Goal: Task Accomplishment & Management: Manage account settings

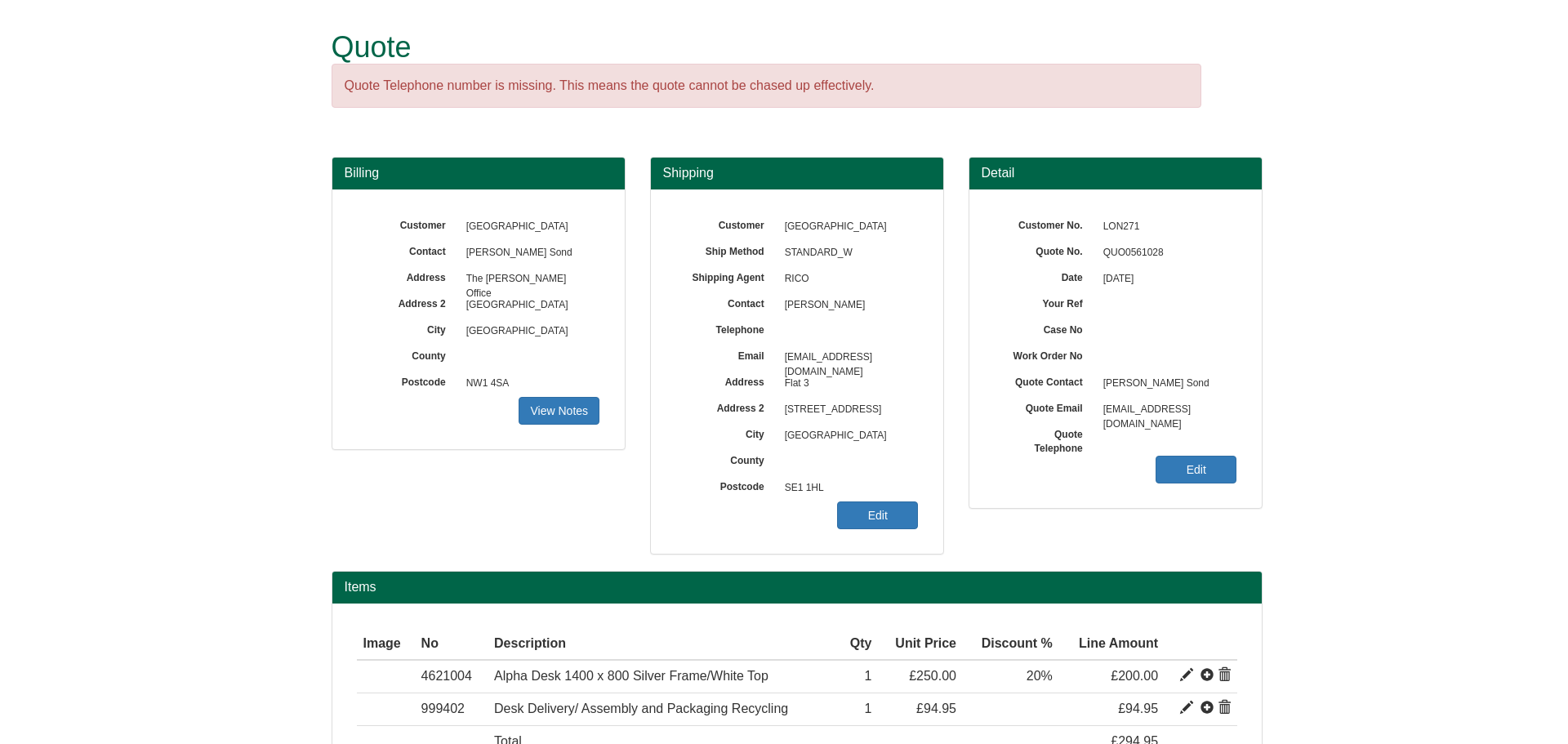
scroll to position [117, 0]
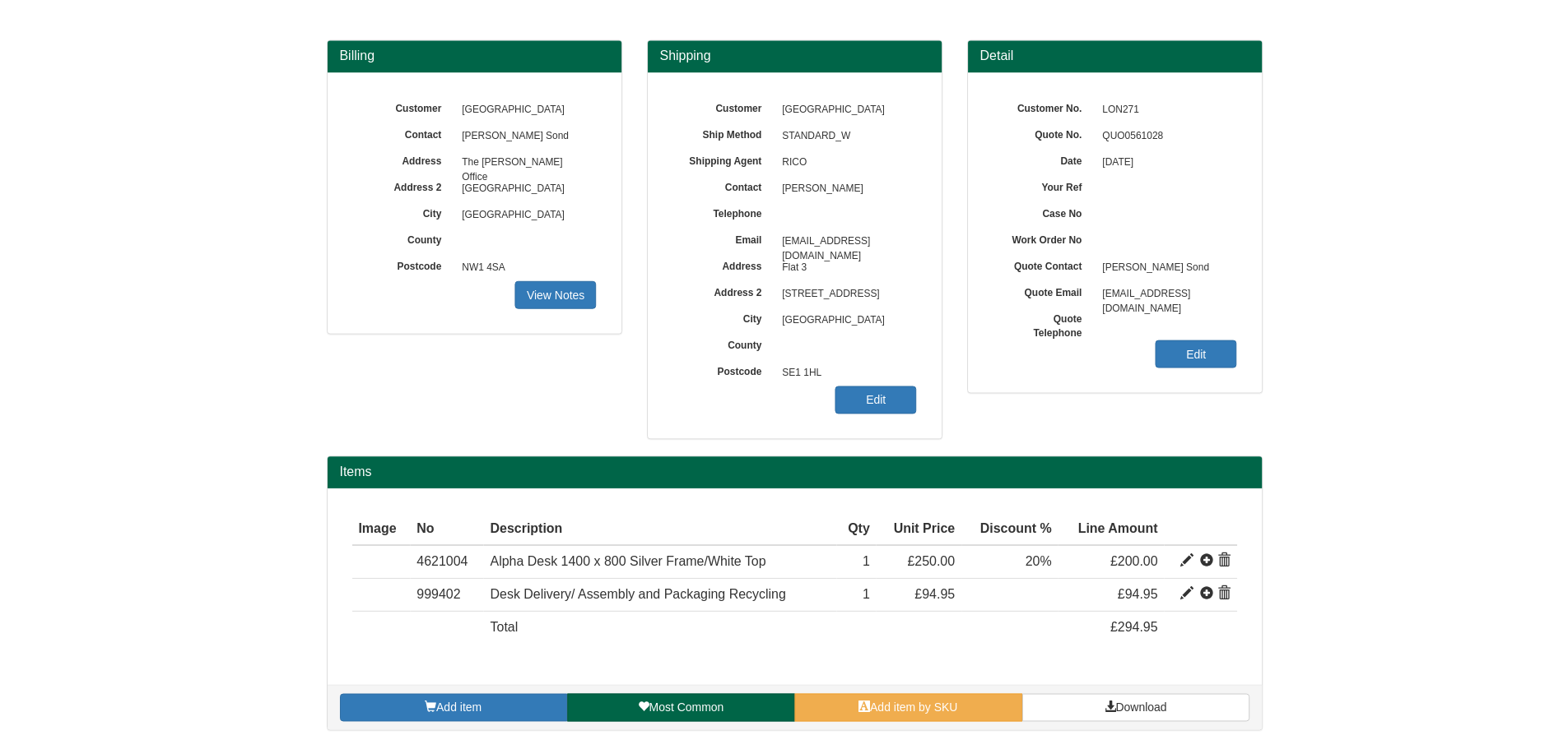
click at [870, 405] on link "Edit" at bounding box center [878, 401] width 81 height 28
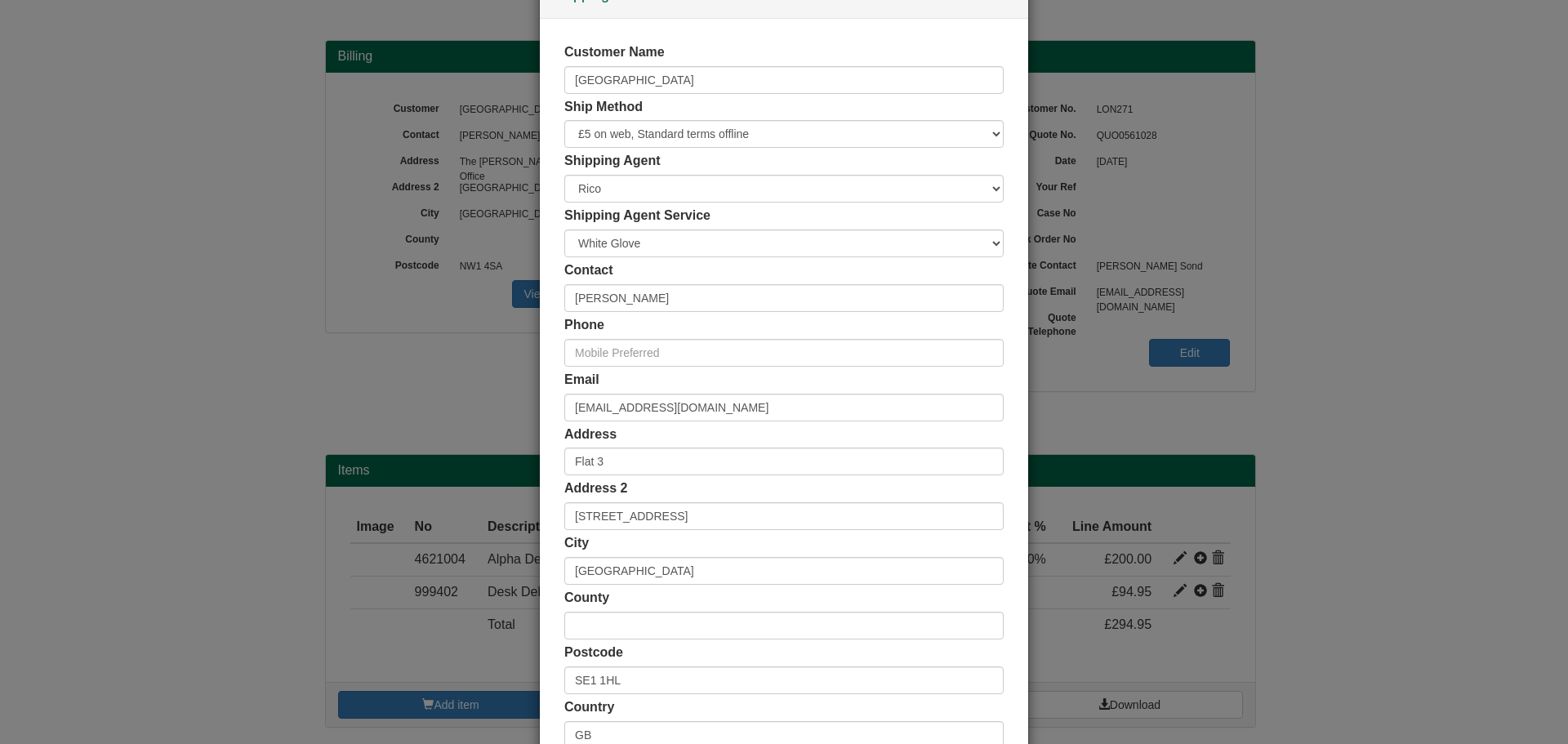
scroll to position [82, 0]
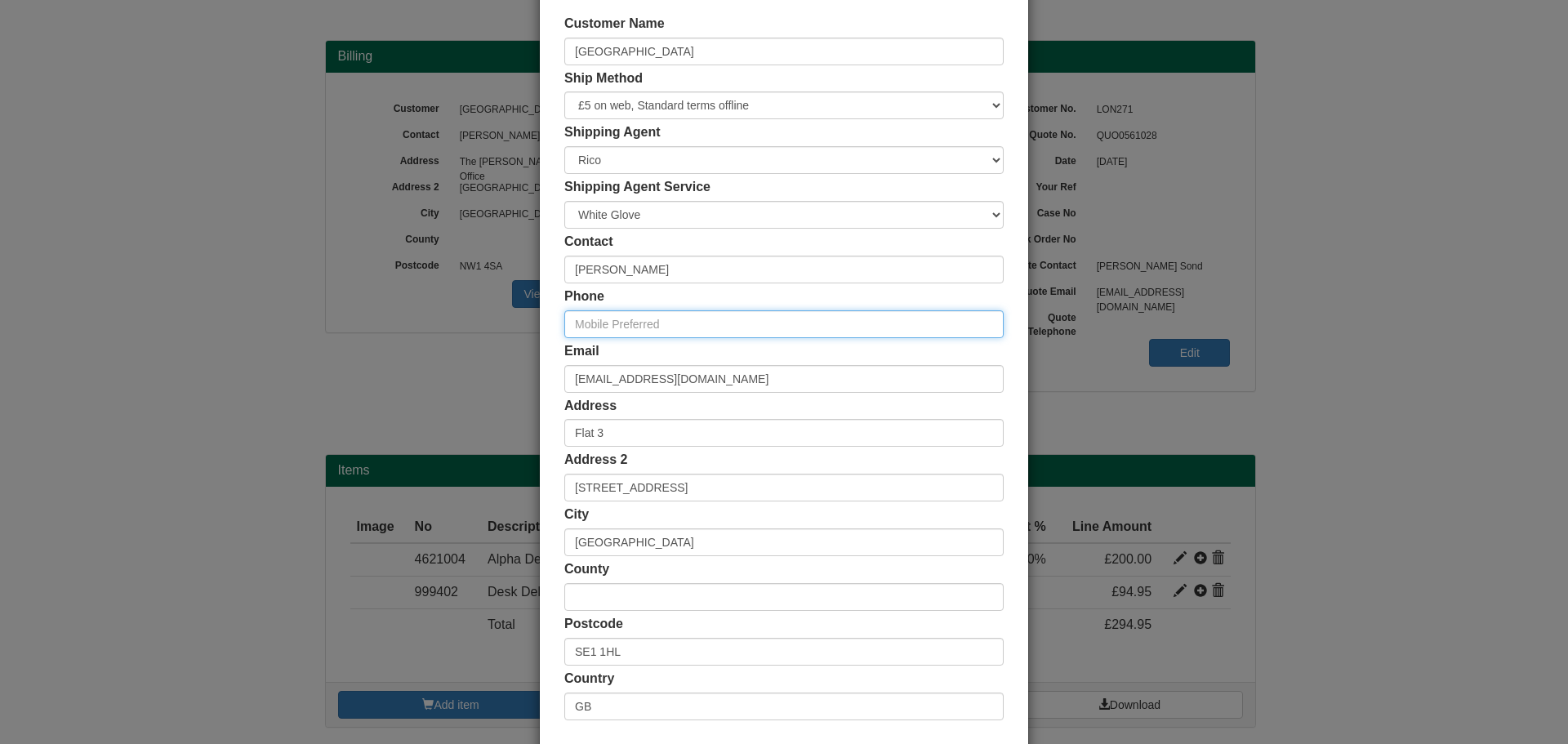
click at [643, 321] on input "text" at bounding box center [784, 324] width 440 height 28
paste input "07908 705890"
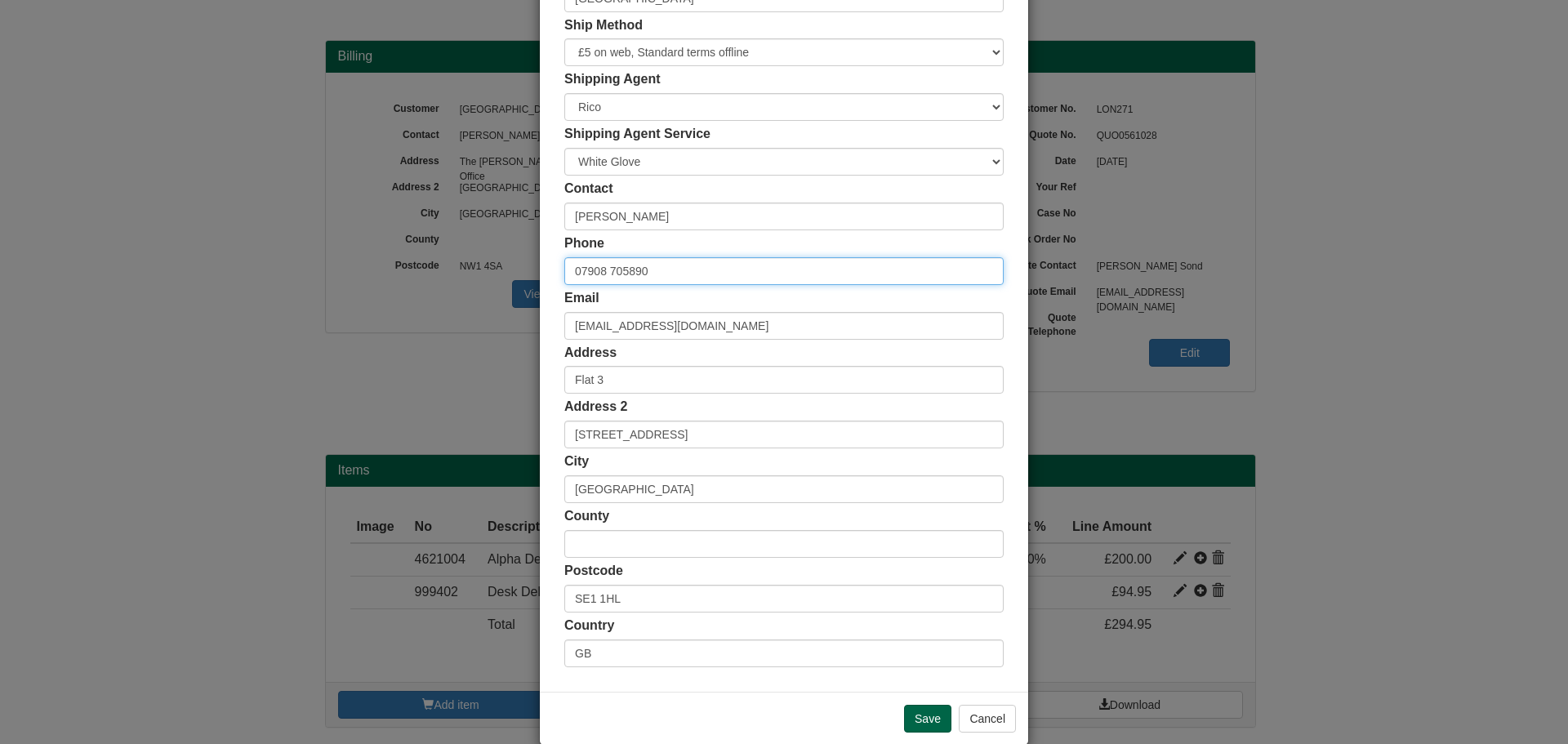
scroll to position [161, 0]
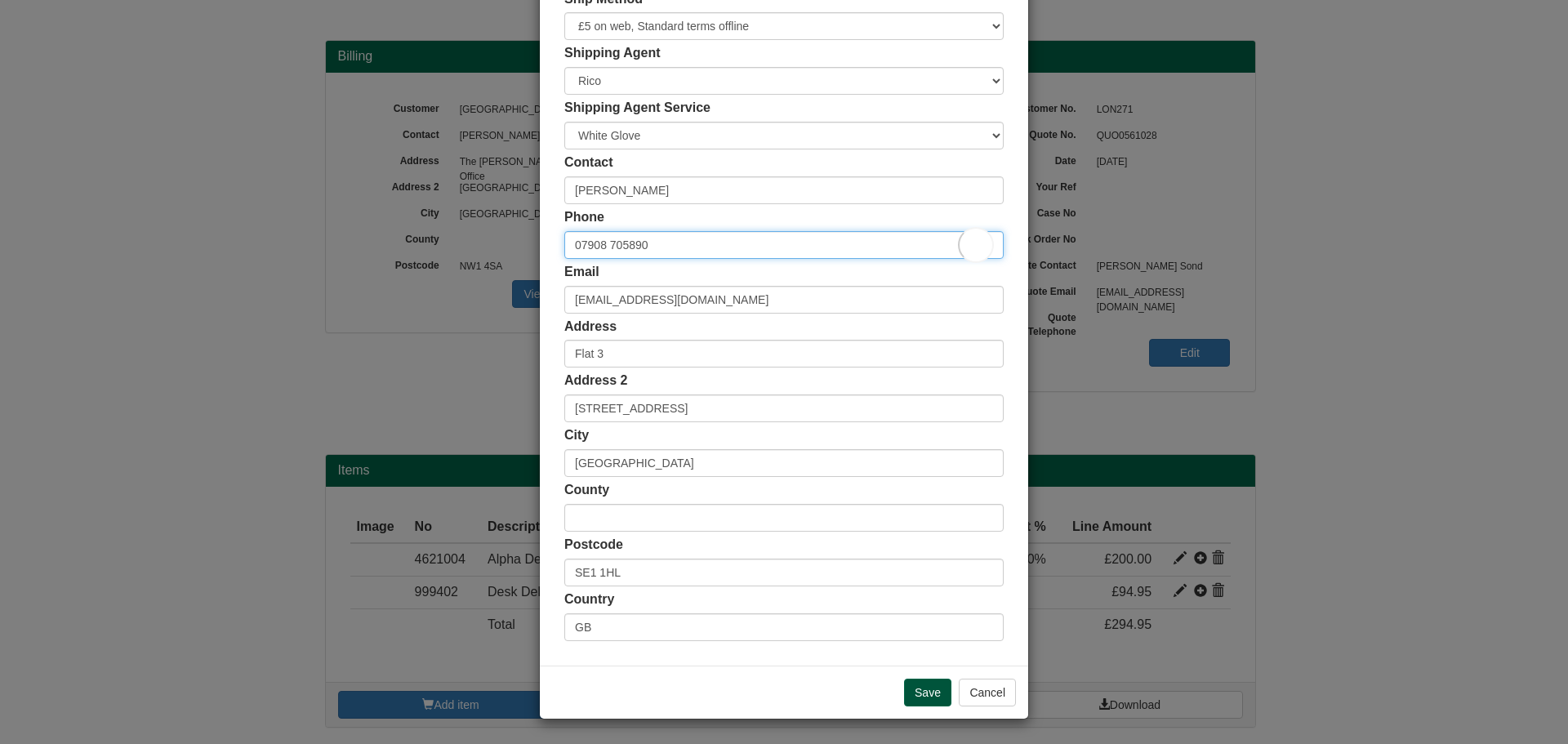
type input "07908 705890"
click at [913, 689] on input "Save" at bounding box center [928, 693] width 48 height 28
